Goal: Task Accomplishment & Management: Manage account settings

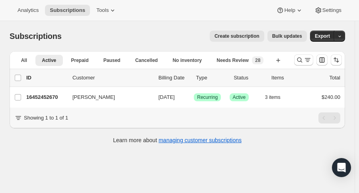
click at [302, 60] on icon "Search and filter results" at bounding box center [300, 60] width 8 height 8
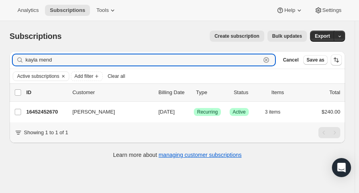
click at [63, 64] on input "kayla mend" at bounding box center [142, 59] width 235 height 11
drag, startPoint x: 63, startPoint y: 64, endPoint x: 11, endPoint y: 64, distance: 52.1
click at [11, 64] on div "Filter subscribers kayla mend Clear Cancel Save as" at bounding box center [177, 60] width 335 height 18
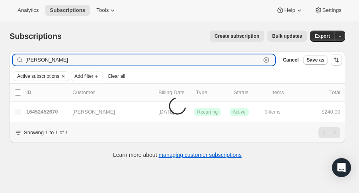
type input "anne bone"
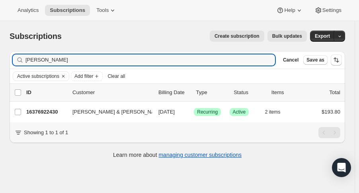
click at [53, 113] on p "16376922430" at bounding box center [46, 112] width 40 height 8
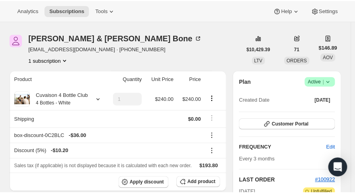
scroll to position [24, 0]
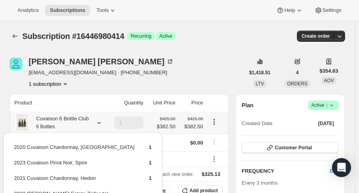
scroll to position [49, 0]
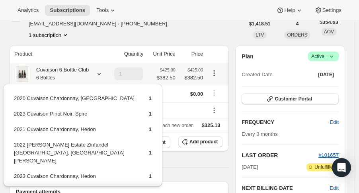
click at [161, 20] on div "Analytics Subscriptions Tools Help Settings" at bounding box center [179, 10] width 359 height 21
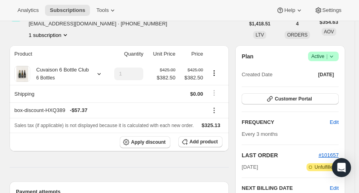
scroll to position [0, 0]
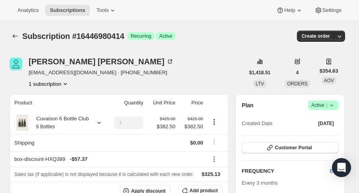
click at [11, 36] on button "Subscriptions" at bounding box center [15, 36] width 11 height 11
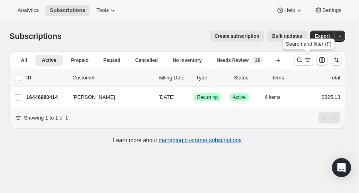
click at [301, 60] on icon "Search and filter results" at bounding box center [299, 60] width 5 height 5
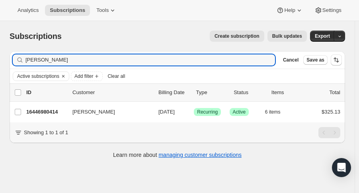
click at [57, 114] on p "16446980414" at bounding box center [46, 112] width 40 height 8
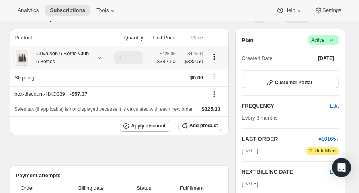
scroll to position [158, 0]
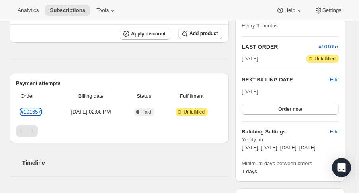
click at [38, 111] on link "#101657" at bounding box center [31, 112] width 20 height 6
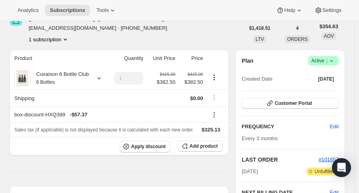
scroll to position [0, 0]
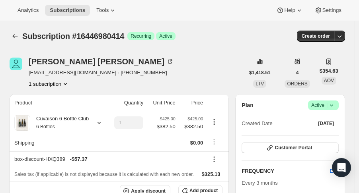
click at [17, 33] on icon "Subscriptions" at bounding box center [15, 36] width 8 height 8
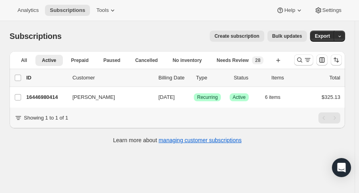
click at [300, 55] on button "Search and filter results" at bounding box center [303, 59] width 19 height 11
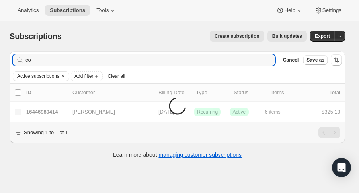
type input "c"
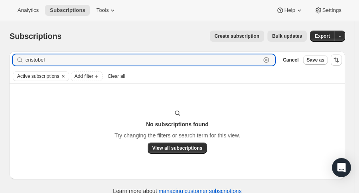
click at [36, 63] on input "cristobel" at bounding box center [142, 59] width 235 height 11
click at [37, 63] on input "cristobel" at bounding box center [142, 59] width 235 height 11
click at [28, 57] on input "cristabel" at bounding box center [142, 59] width 235 height 11
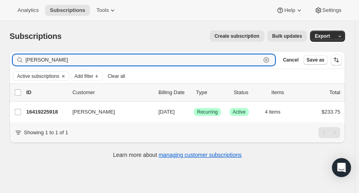
type input "[PERSON_NAME]"
click at [43, 111] on p "16419225918" at bounding box center [46, 112] width 40 height 8
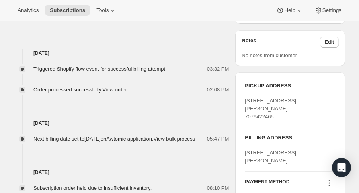
scroll to position [317, 0]
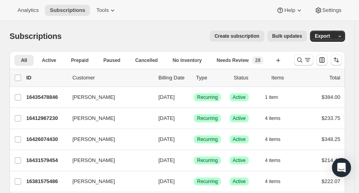
click at [302, 63] on icon "Search and filter results" at bounding box center [300, 60] width 8 height 8
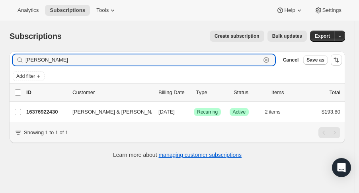
type input "anne bone"
click at [49, 115] on p "16376922430" at bounding box center [46, 112] width 40 height 8
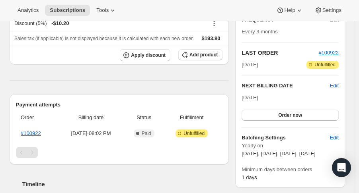
scroll to position [150, 0]
